Goal: Information Seeking & Learning: Find contact information

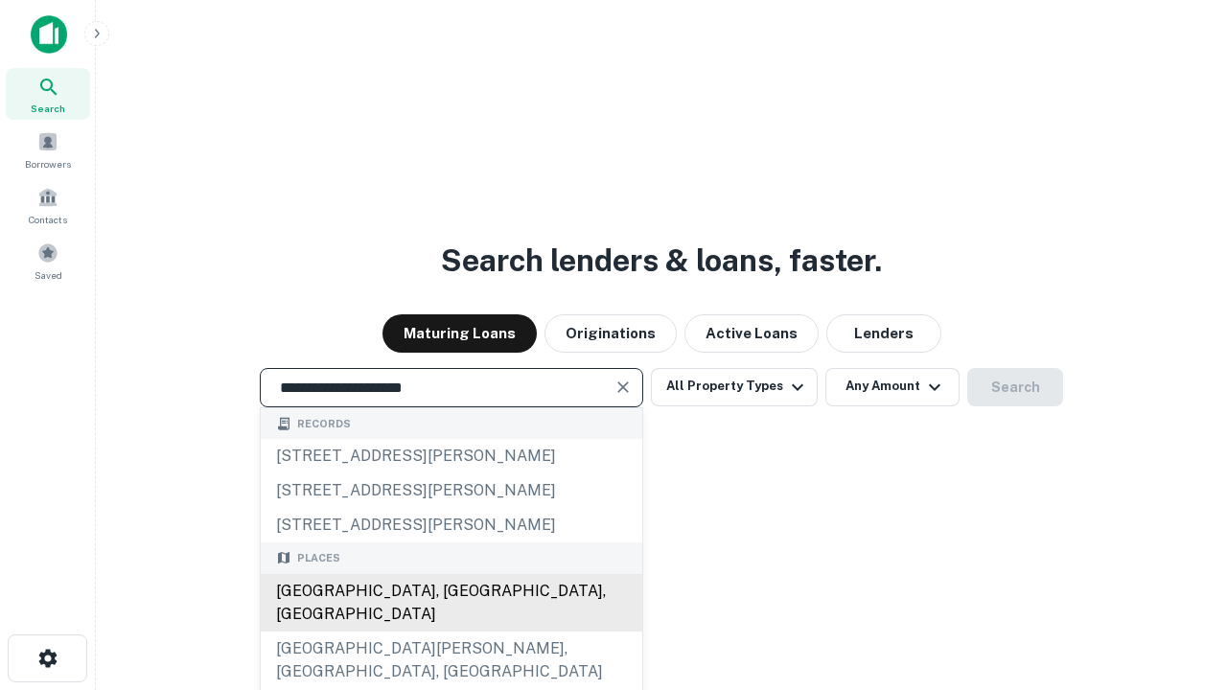
click at [451, 632] on div "[GEOGRAPHIC_DATA], [GEOGRAPHIC_DATA], [GEOGRAPHIC_DATA]" at bounding box center [452, 603] width 382 height 58
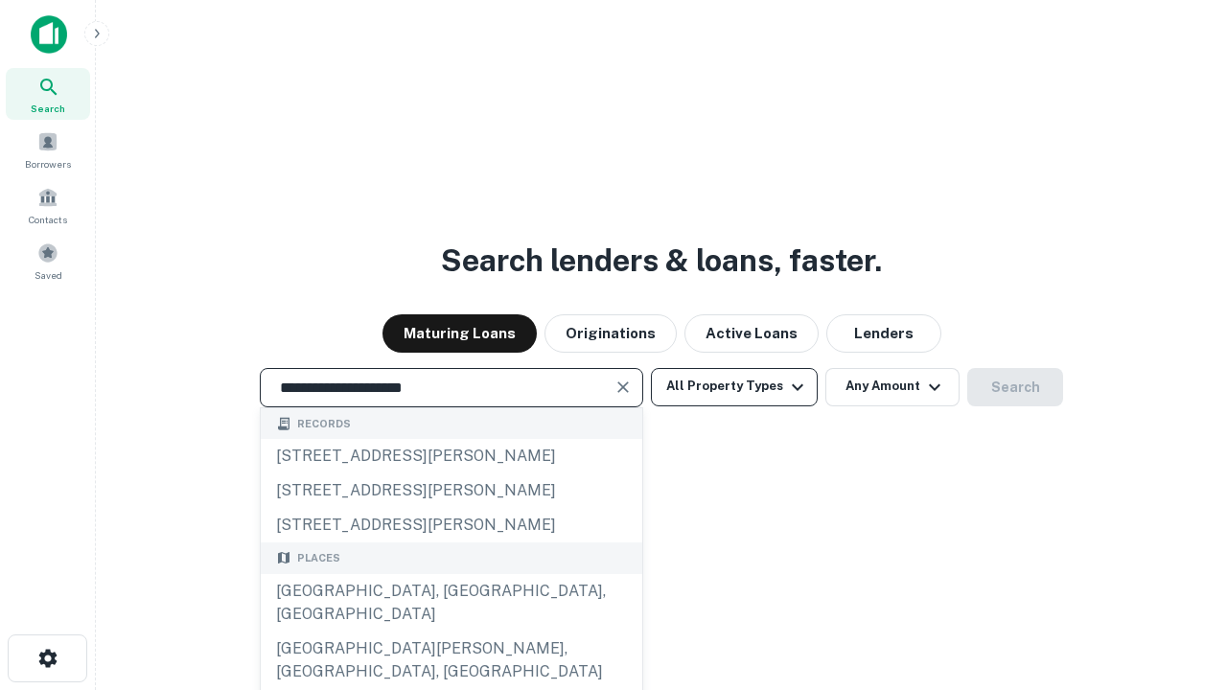
type input "**********"
click at [734, 386] on button "All Property Types" at bounding box center [734, 387] width 167 height 38
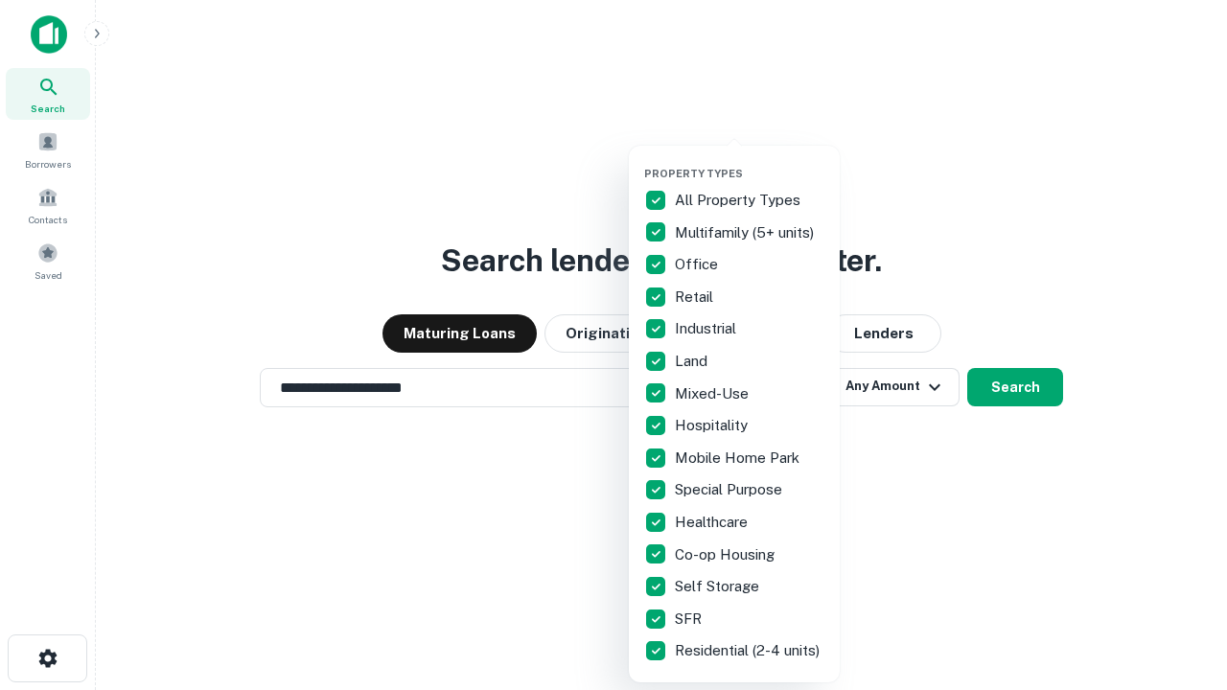
click at [750, 161] on button "button" at bounding box center [749, 161] width 211 height 1
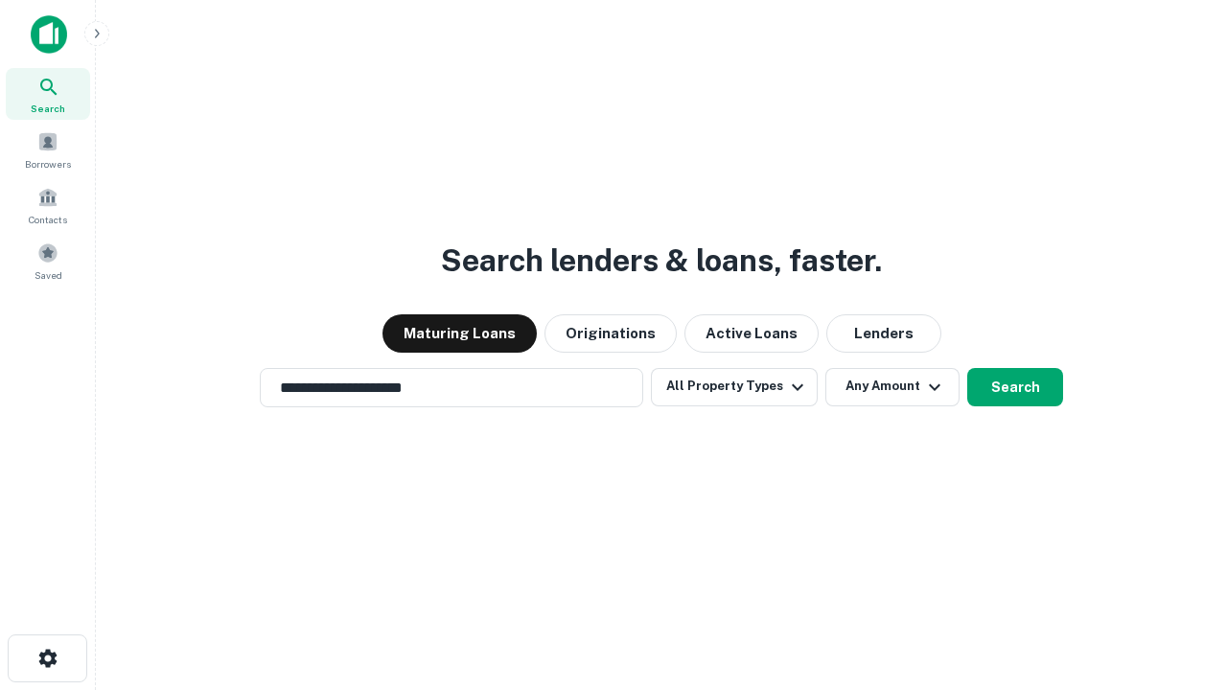
scroll to position [30, 0]
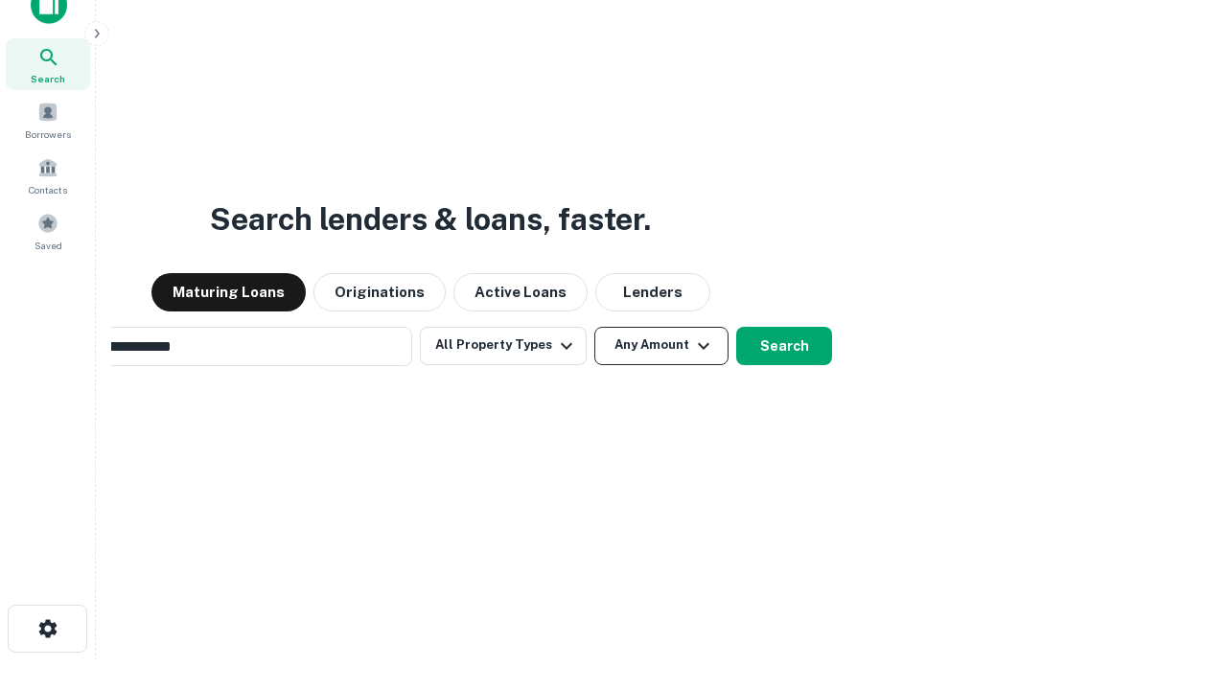
click at [594, 327] on button "Any Amount" at bounding box center [661, 346] width 134 height 38
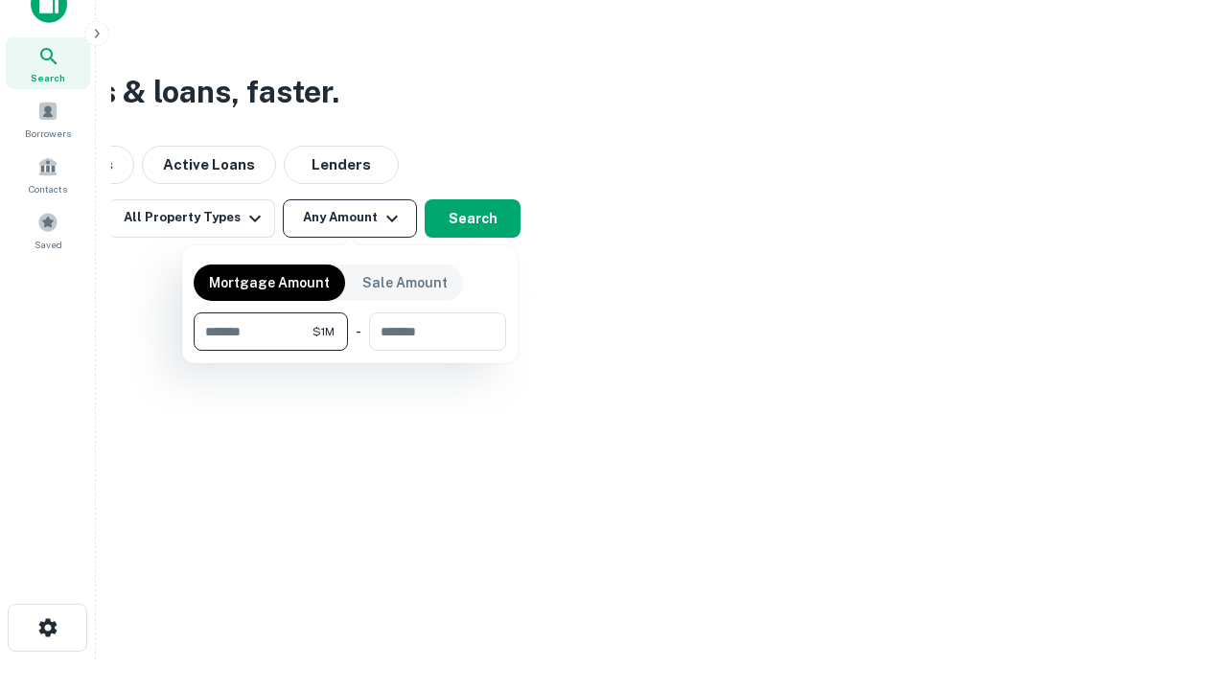
type input "*******"
click at [350, 351] on button "button" at bounding box center [350, 351] width 313 height 1
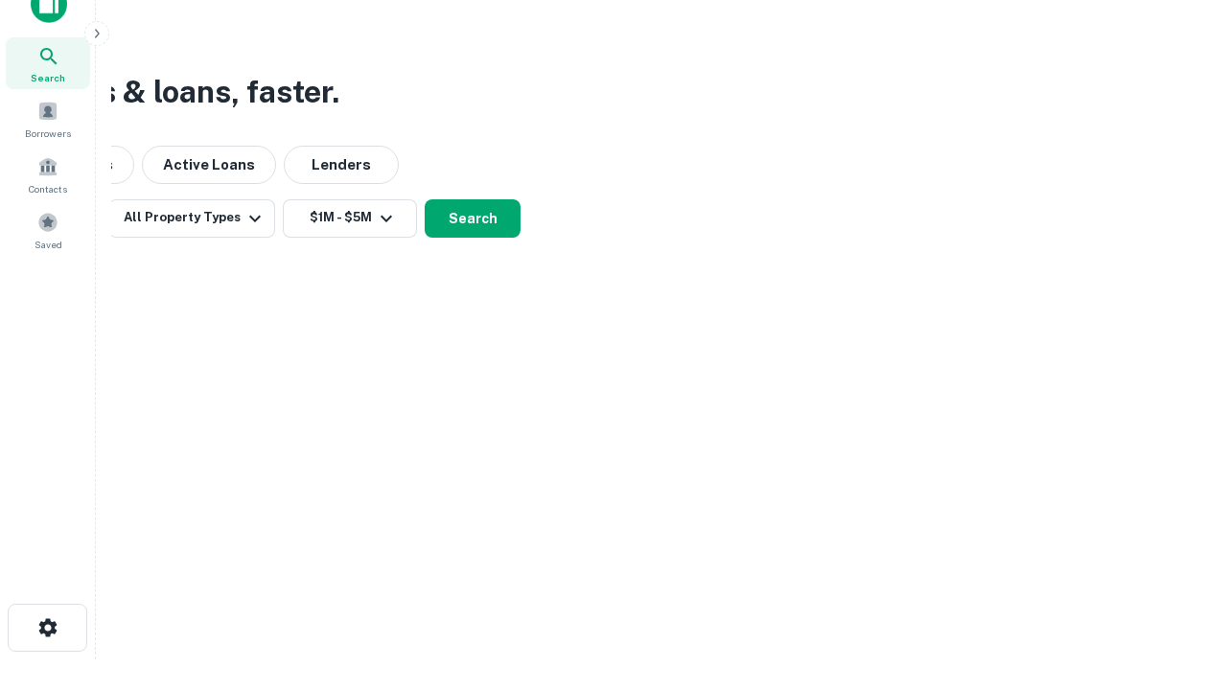
scroll to position [30, 0]
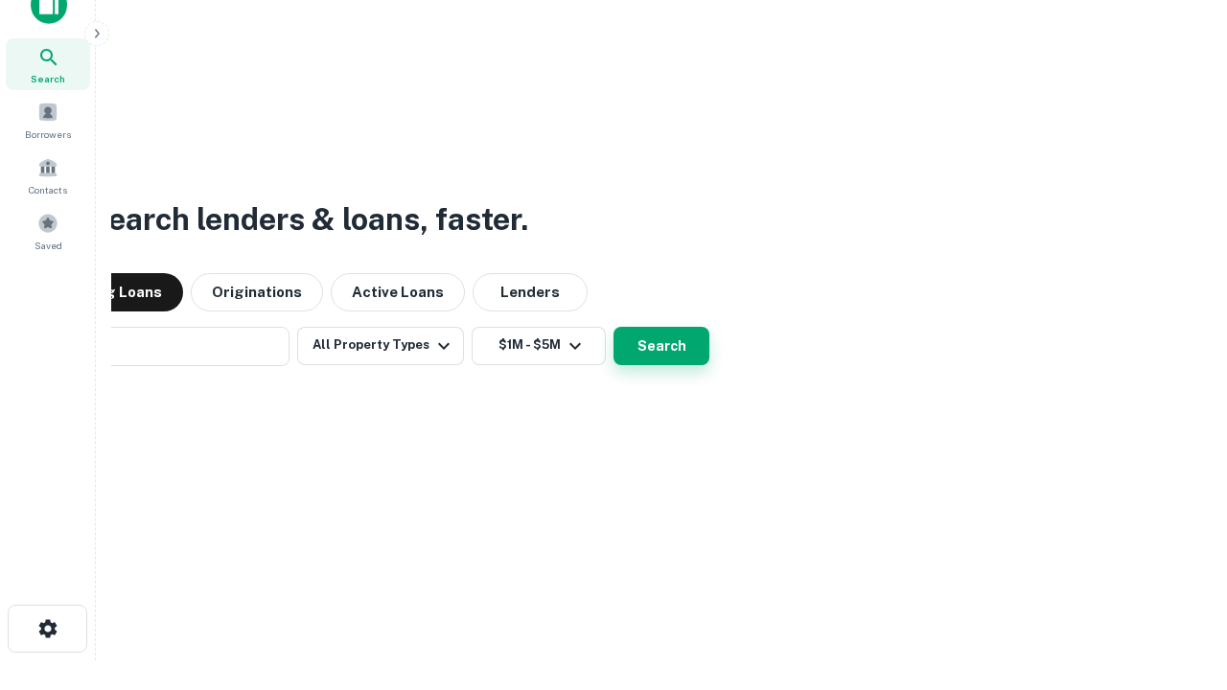
click at [614, 327] on button "Search" at bounding box center [662, 346] width 96 height 38
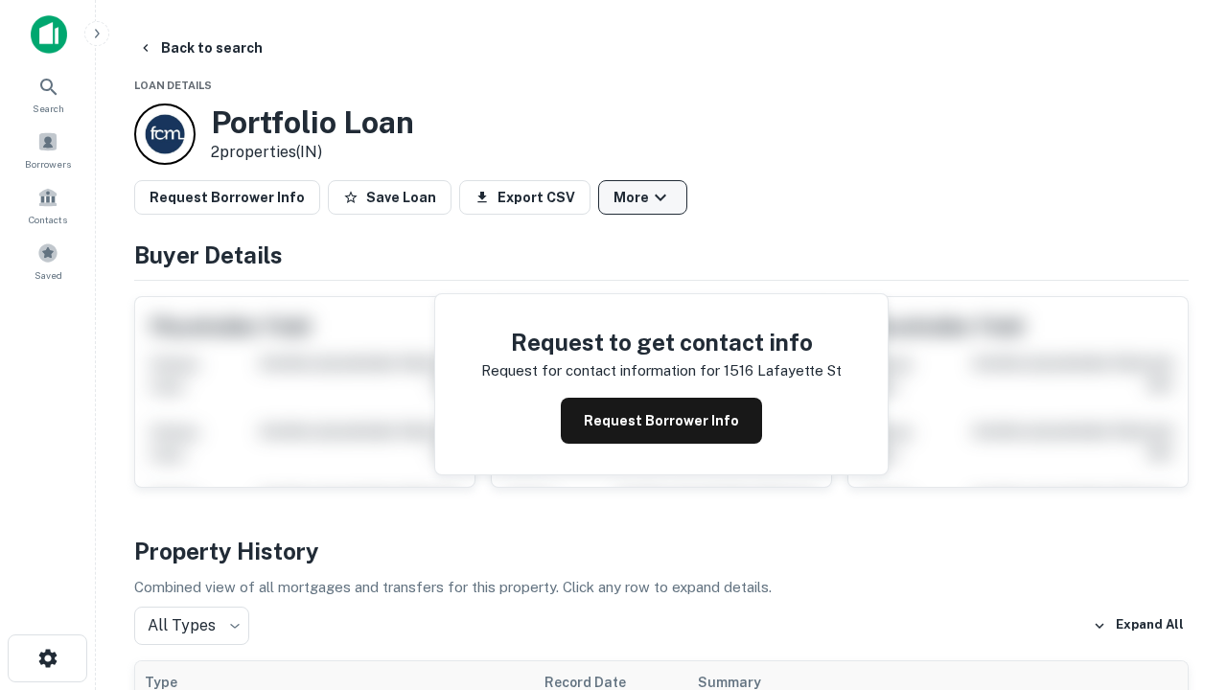
click at [642, 198] on button "More" at bounding box center [642, 197] width 89 height 35
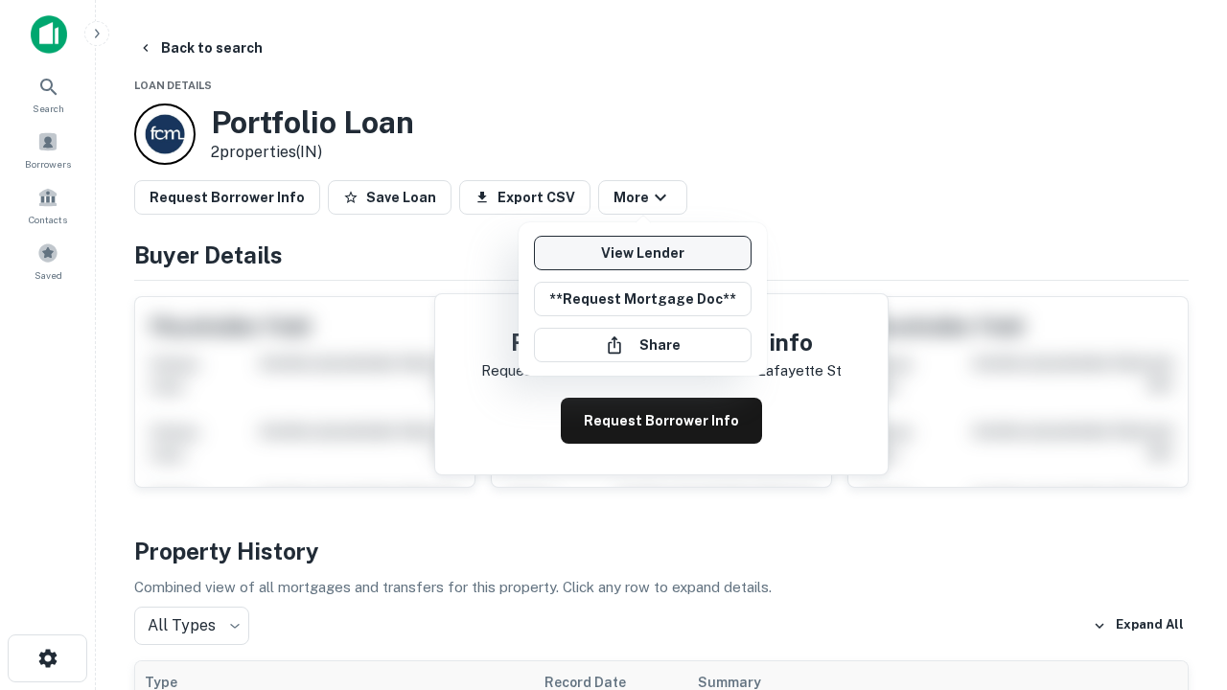
click at [642, 253] on link "View Lender" at bounding box center [643, 253] width 218 height 35
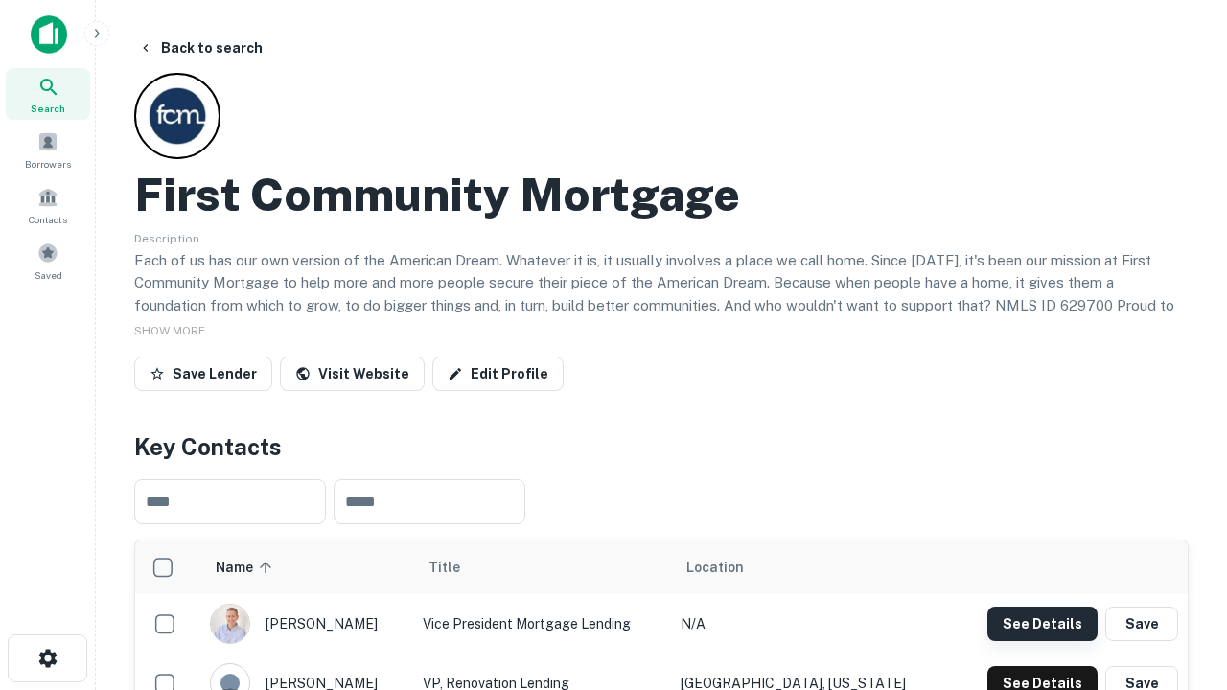
click at [1042, 623] on button "See Details" at bounding box center [1043, 624] width 110 height 35
click at [47, 659] on icon "button" at bounding box center [47, 658] width 23 height 23
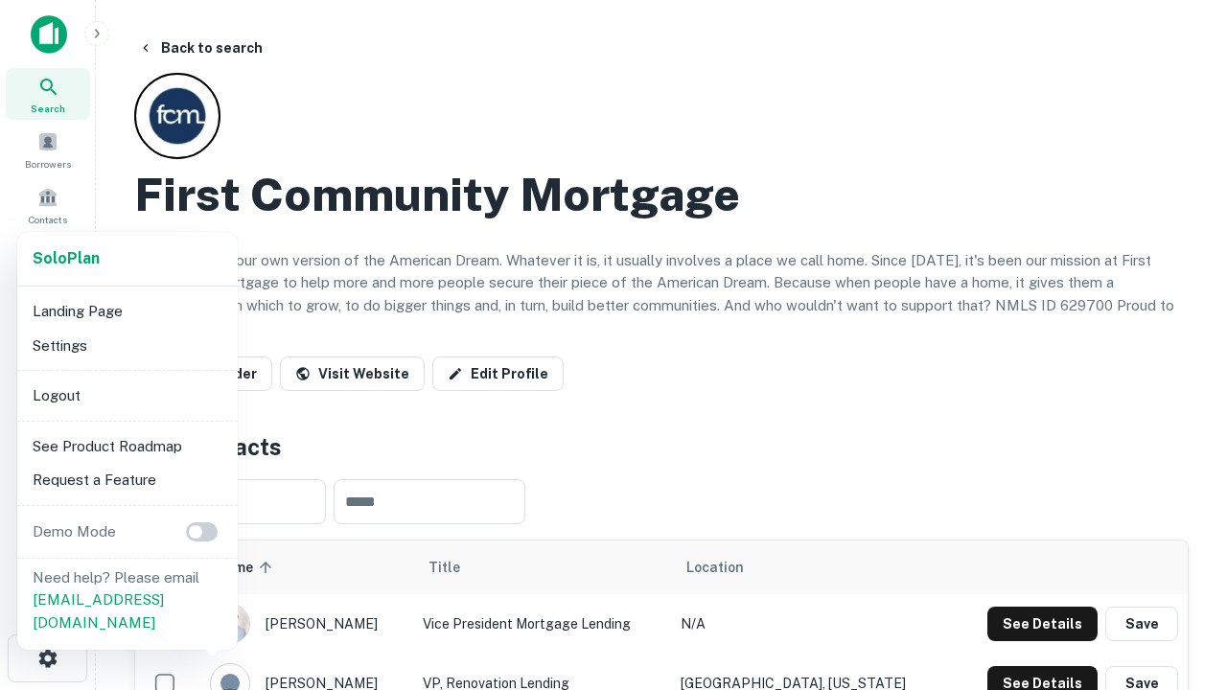
click at [127, 395] on li "Logout" at bounding box center [127, 396] width 205 height 35
